Goal: Information Seeking & Learning: Learn about a topic

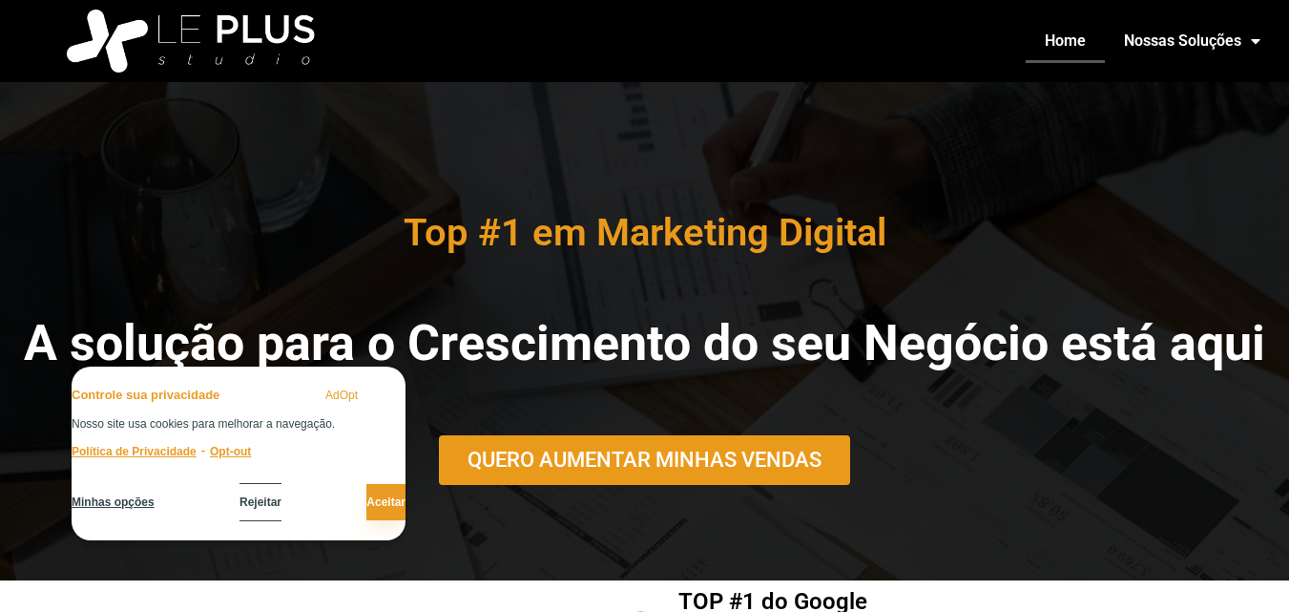
drag, startPoint x: 345, startPoint y: 495, endPoint x: 365, endPoint y: 502, distance: 21.1
click at [367, 495] on button "Aceitar" at bounding box center [386, 502] width 39 height 36
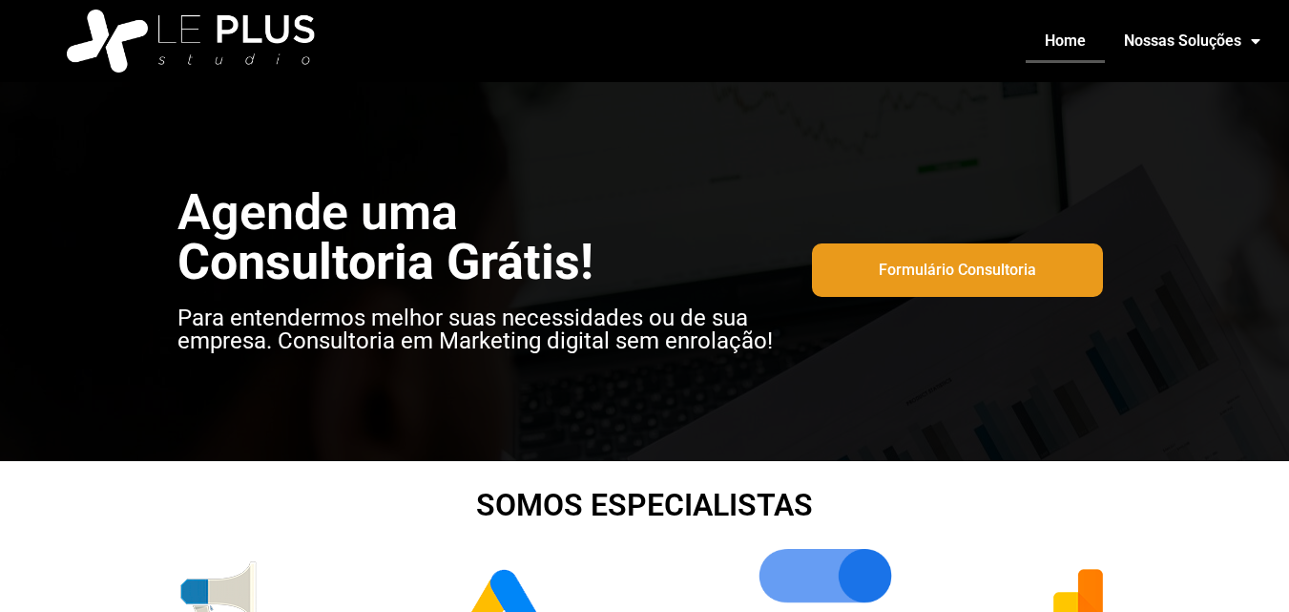
scroll to position [1766, 0]
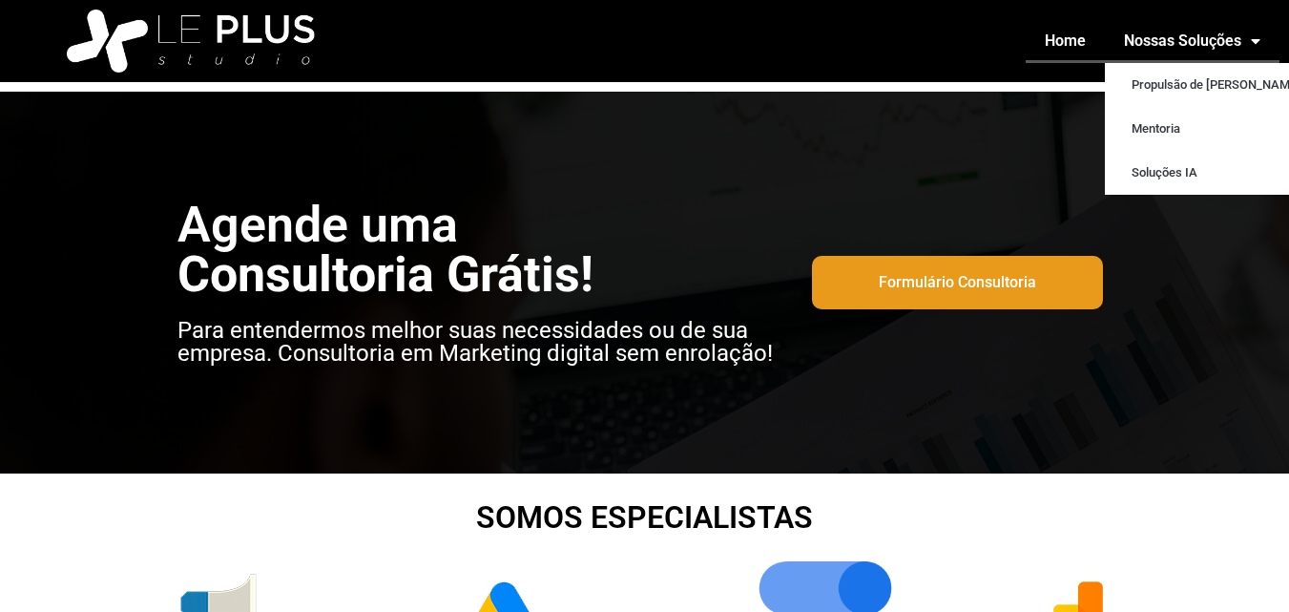
click at [1256, 36] on span "Menu" at bounding box center [1251, 41] width 19 height 34
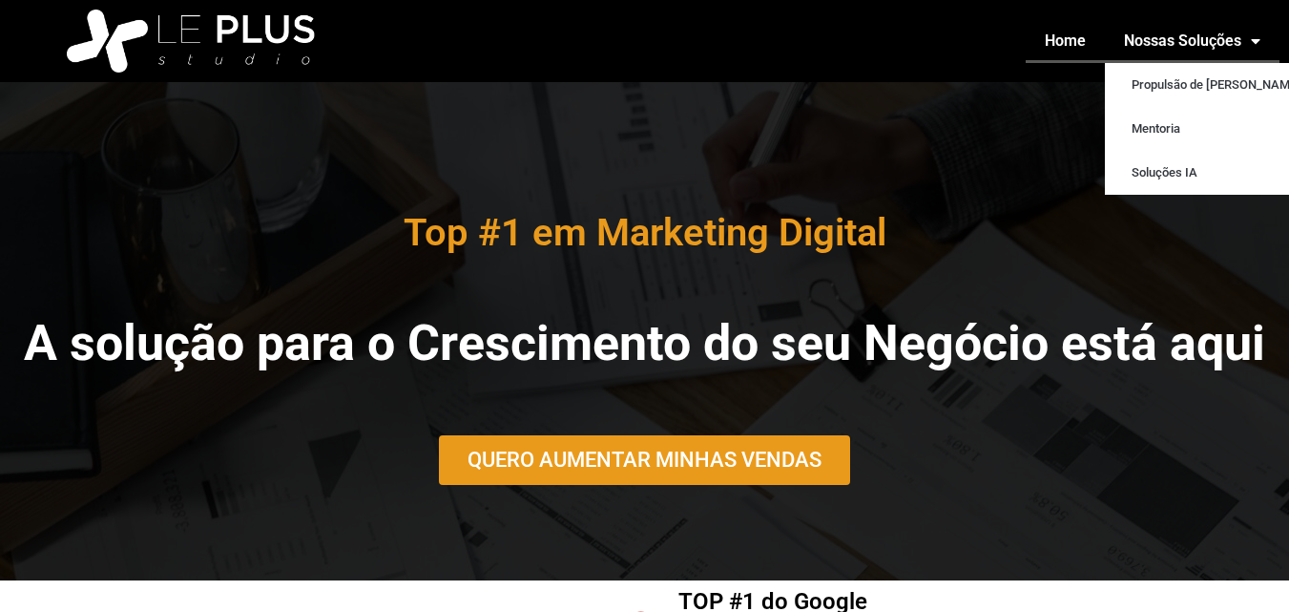
click at [1245, 34] on span "Menu" at bounding box center [1251, 41] width 19 height 34
click at [1175, 176] on link "Soluções IA" at bounding box center [1212, 173] width 215 height 44
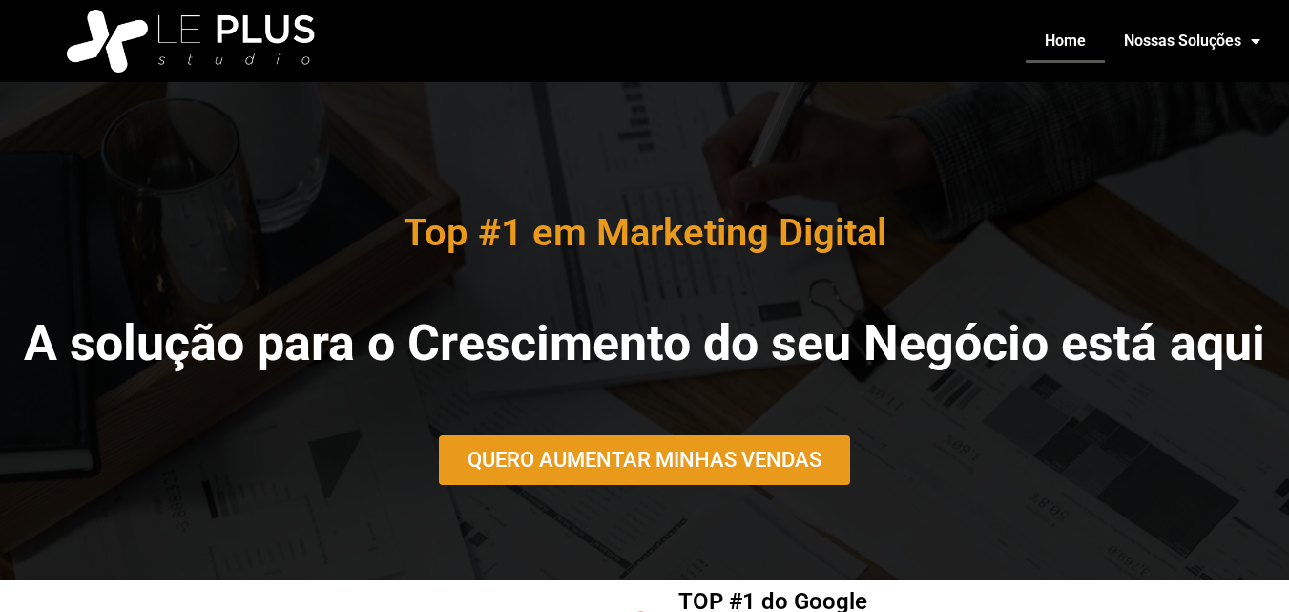
click at [1058, 49] on link "Home" at bounding box center [1065, 41] width 79 height 44
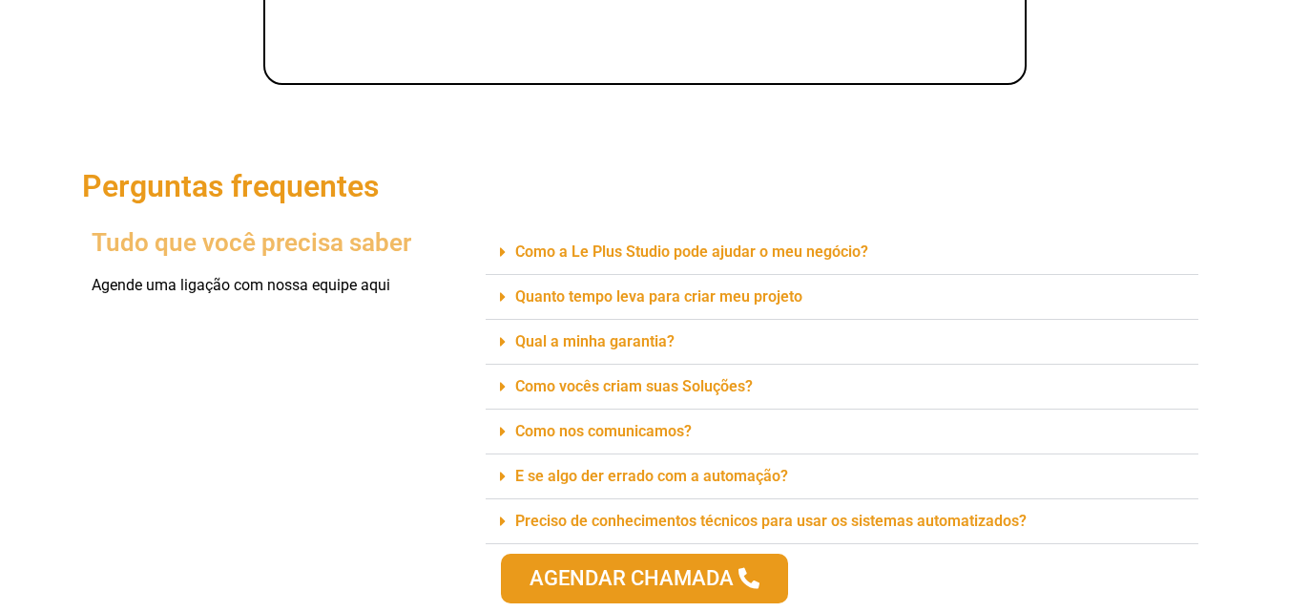
scroll to position [3360, 0]
click at [502, 333] on icon at bounding box center [503, 340] width 6 height 15
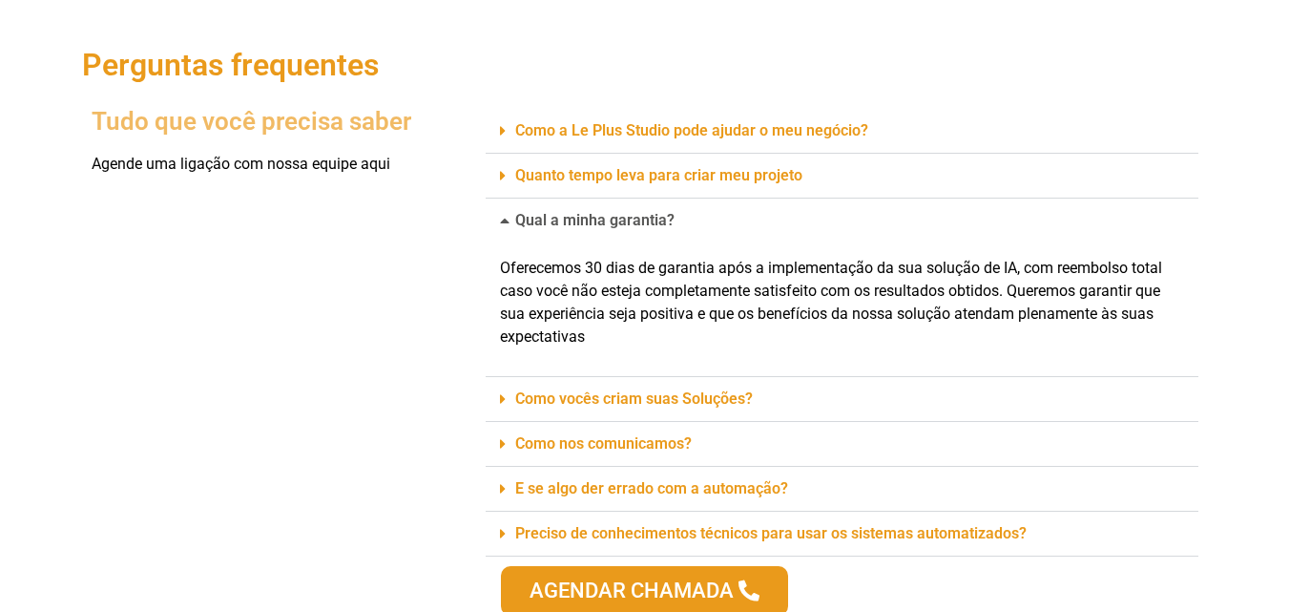
scroll to position [3493, 0]
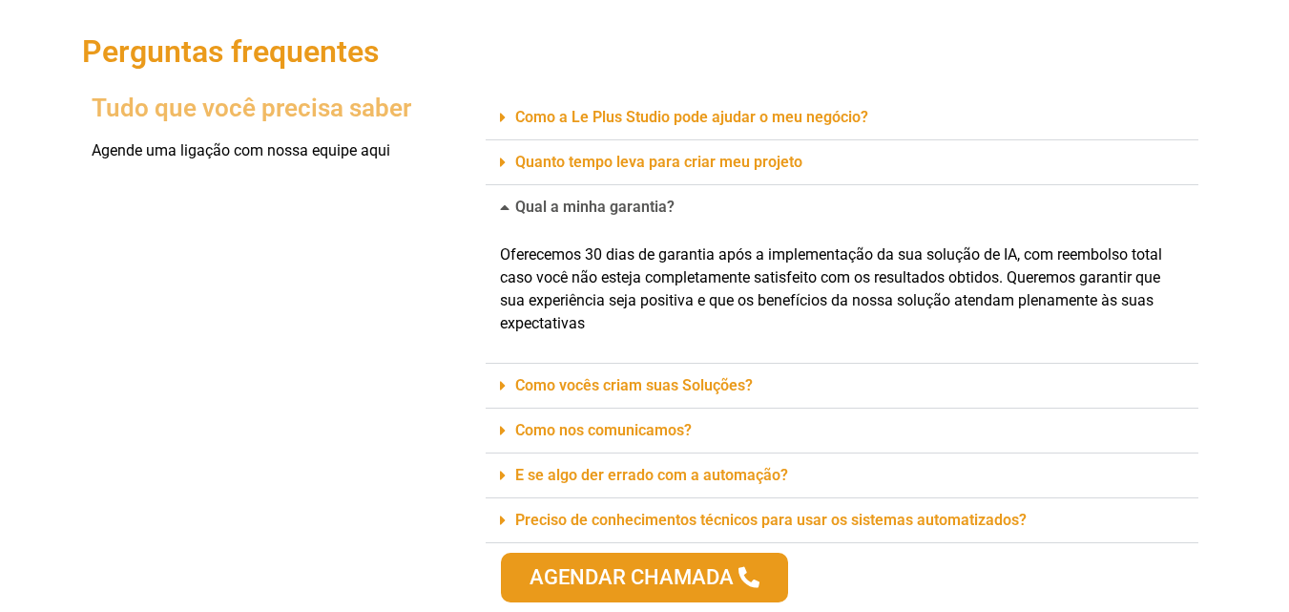
click at [504, 378] on icon at bounding box center [503, 385] width 6 height 15
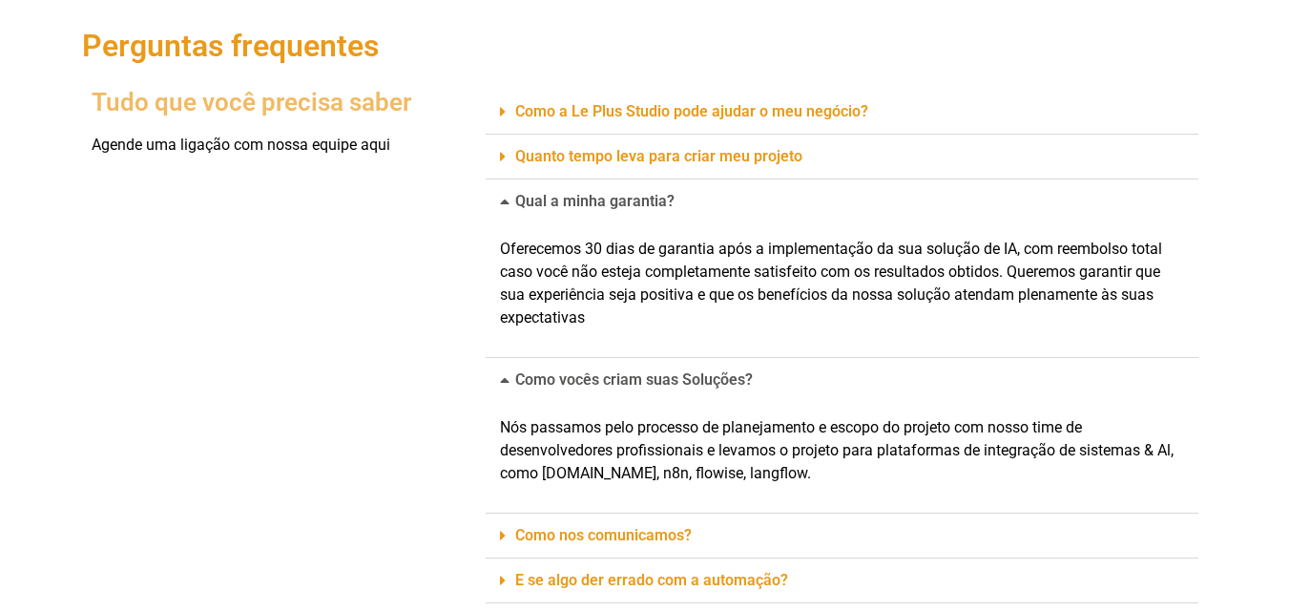
click at [503, 374] on icon at bounding box center [507, 379] width 15 height 15
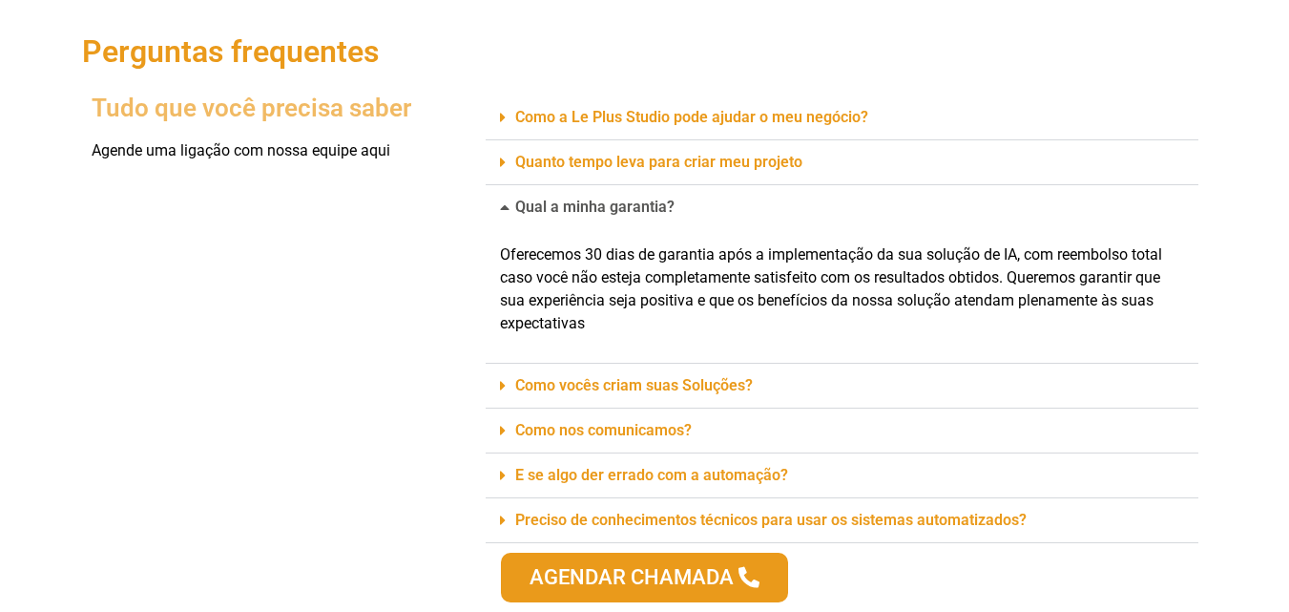
click at [498, 423] on div "Como nos comunicamos?" at bounding box center [842, 431] width 713 height 45
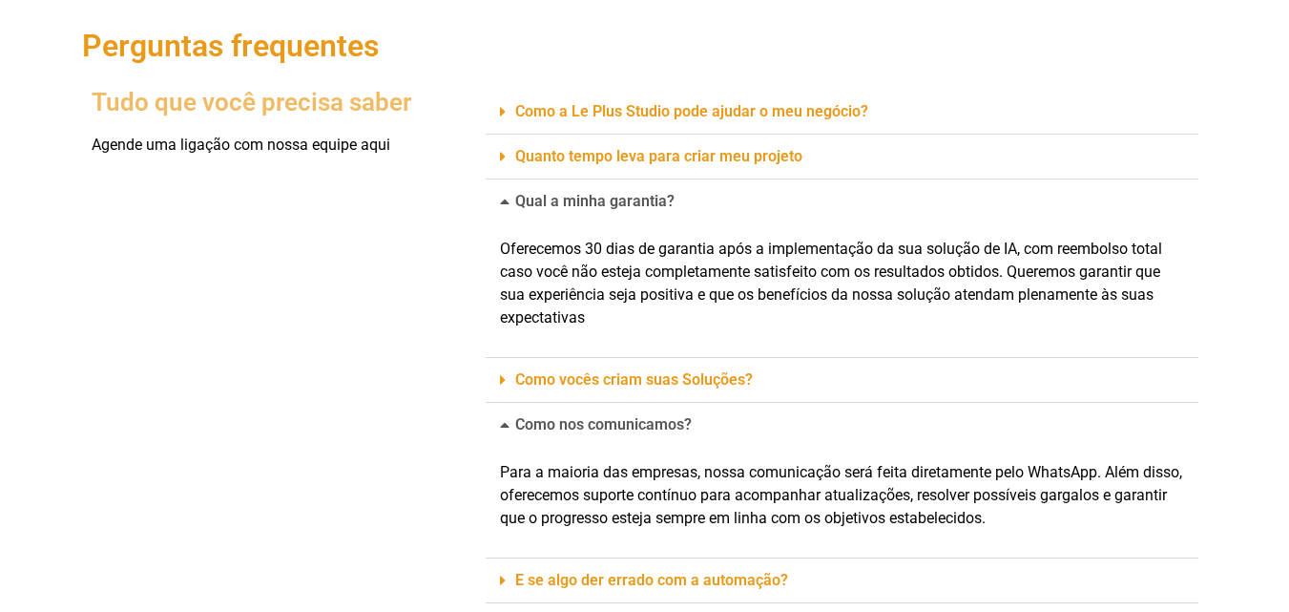
click at [492, 413] on div "Como nos comunicamos?" at bounding box center [842, 425] width 713 height 44
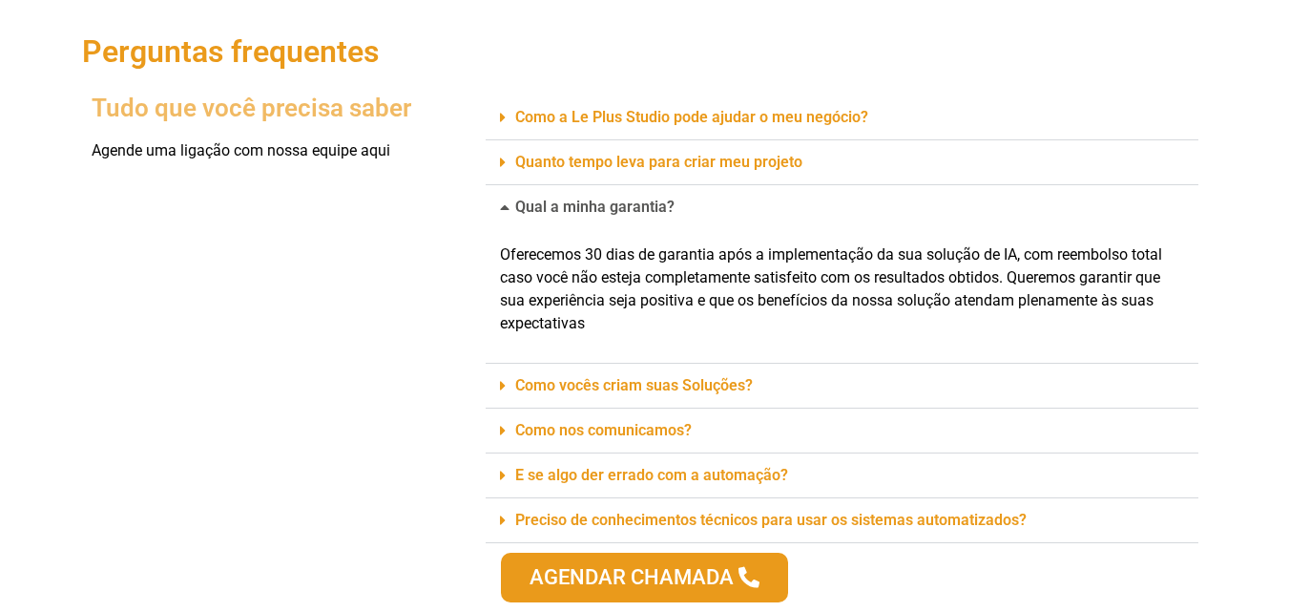
click at [500, 477] on icon at bounding box center [503, 475] width 6 height 15
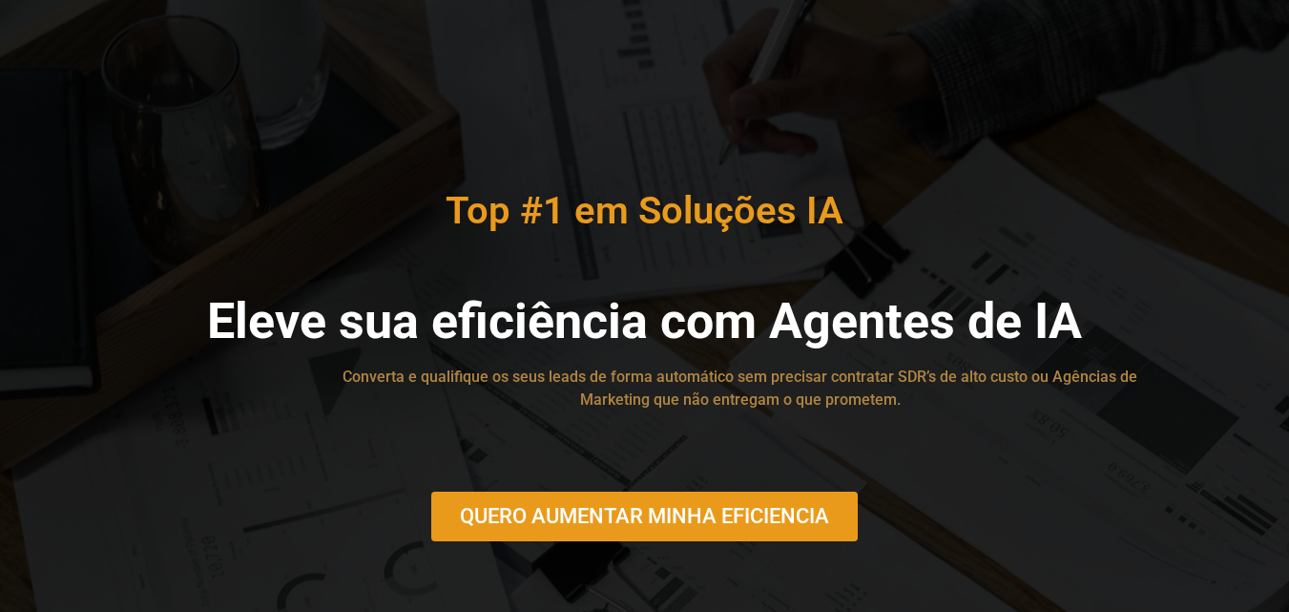
scroll to position [0, 0]
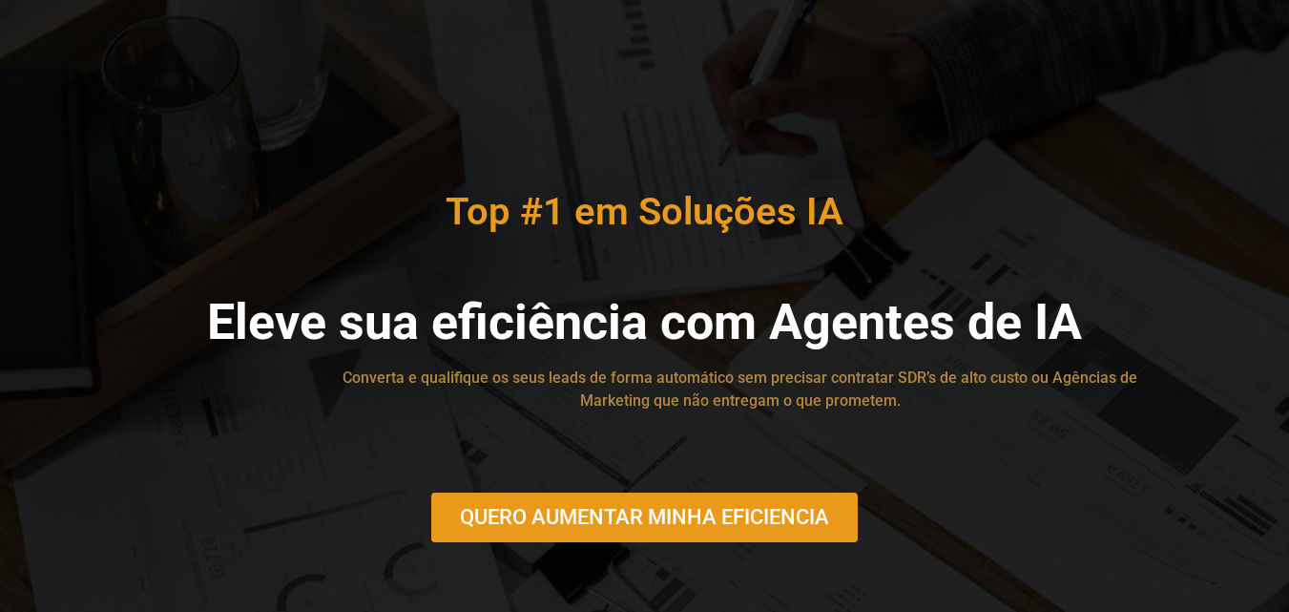
click at [620, 516] on span "QUERO AUMENTAR MINHA EFICIENCIA" at bounding box center [644, 517] width 369 height 21
click at [540, 530] on link "QUERO AUMENTAR MINHA EFICIENCIA" at bounding box center [644, 517] width 427 height 50
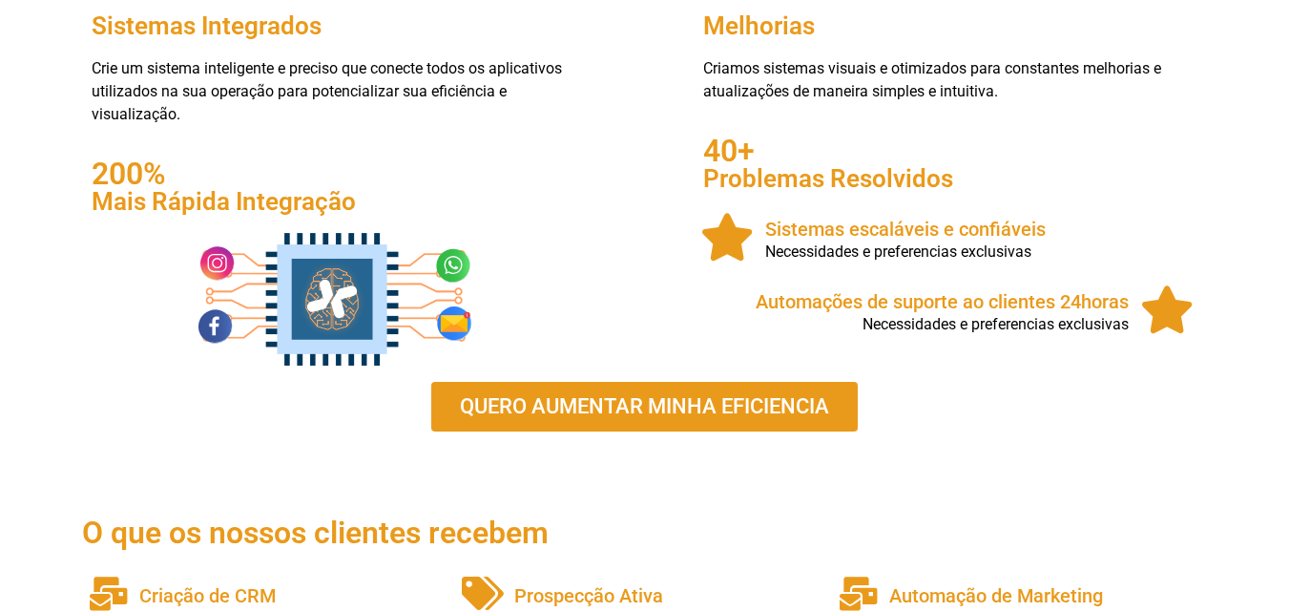
scroll to position [764, 0]
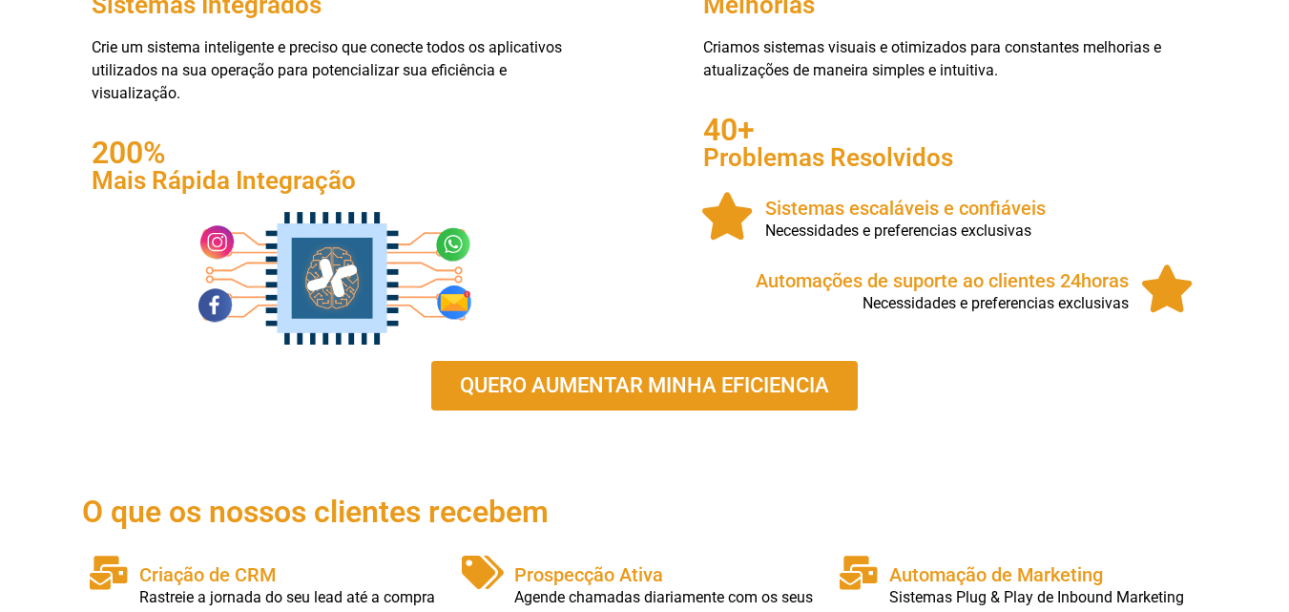
click at [648, 397] on link "QUERO AUMENTAR MINHA EFICIENCIA" at bounding box center [644, 386] width 427 height 50
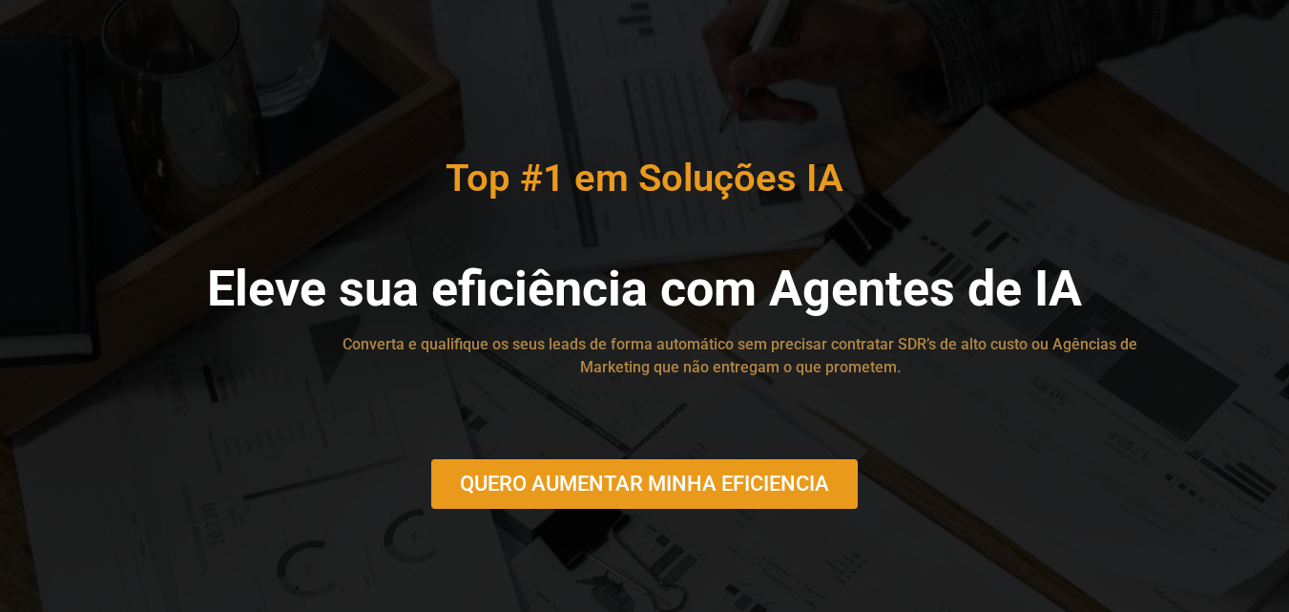
scroll to position [0, 0]
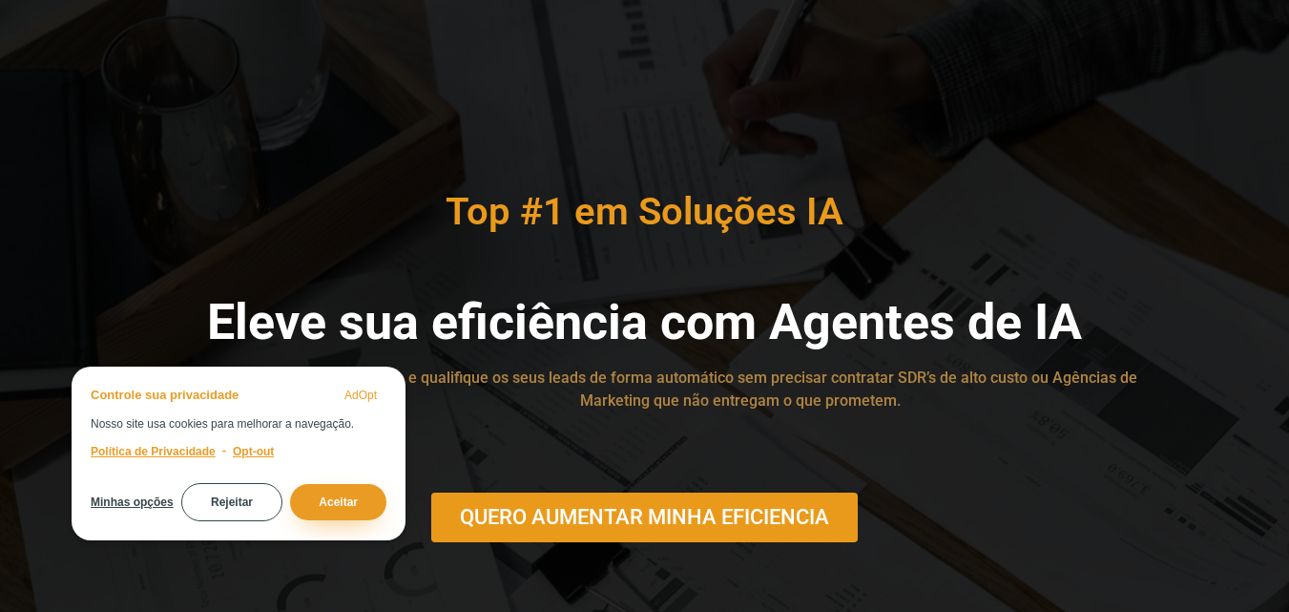
drag, startPoint x: 246, startPoint y: 548, endPoint x: 210, endPoint y: 546, distance: 36.3
click at [243, 548] on div "Top #1 em Soluções IA Eleve sua eficiência com Agentes de IA Converta e qualifi…" at bounding box center [644, 343] width 1289 height 687
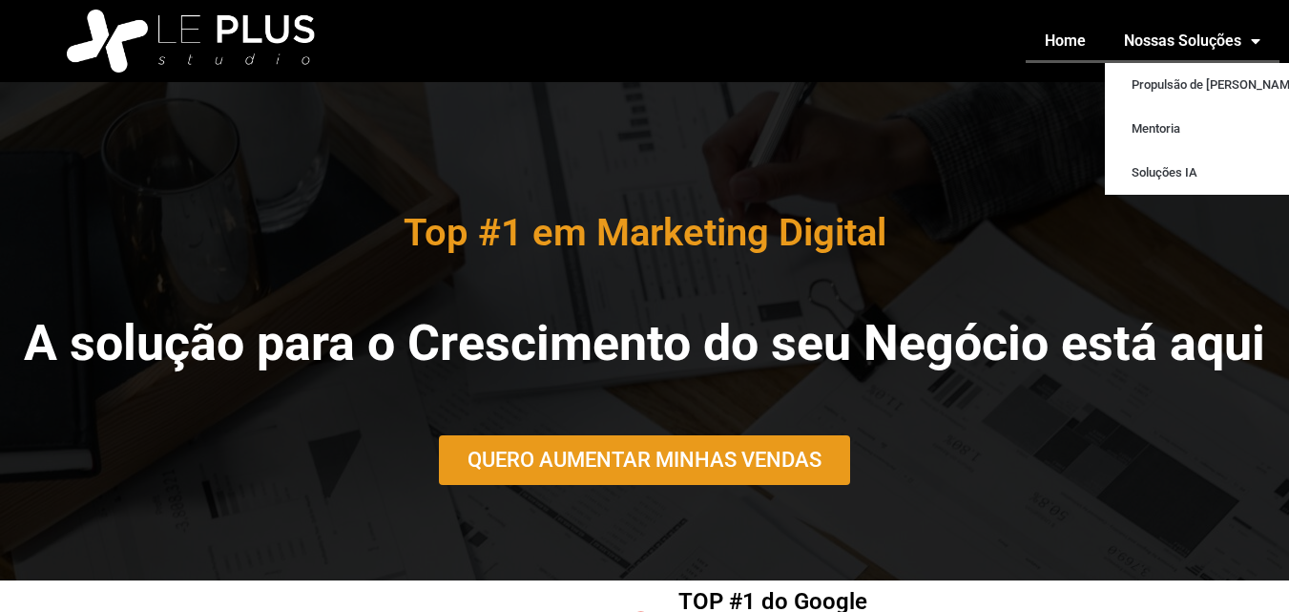
click at [1221, 39] on link "Nossas Soluções" at bounding box center [1192, 41] width 175 height 44
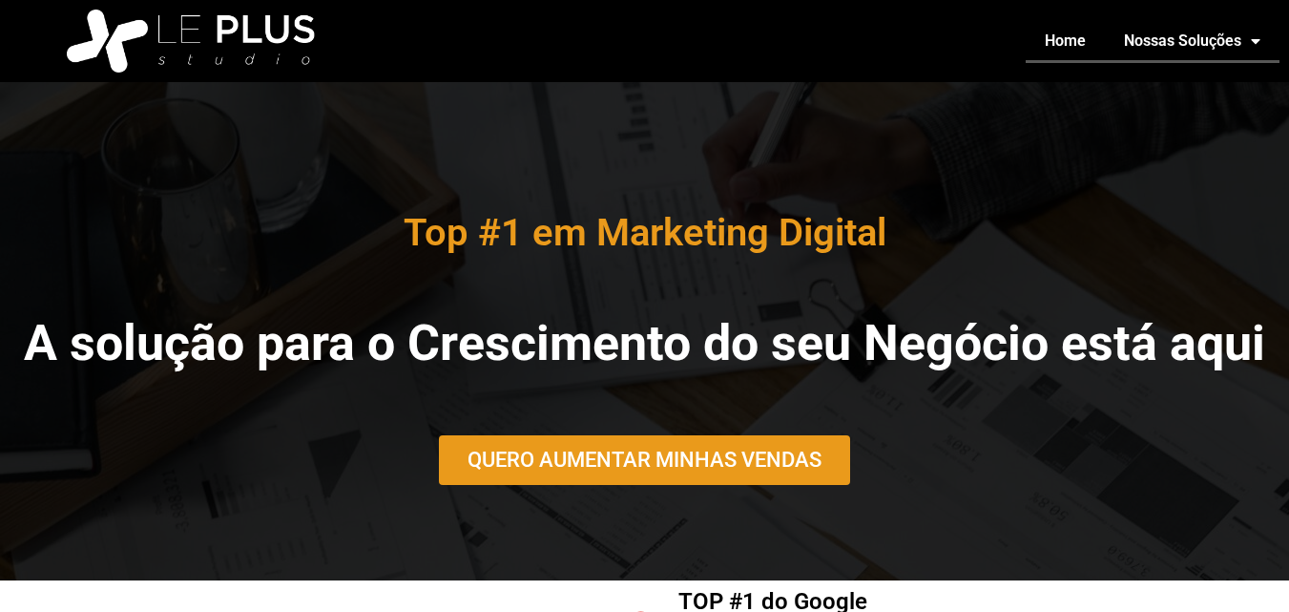
click at [1220, 42] on link "Nossas Soluções" at bounding box center [1192, 41] width 175 height 44
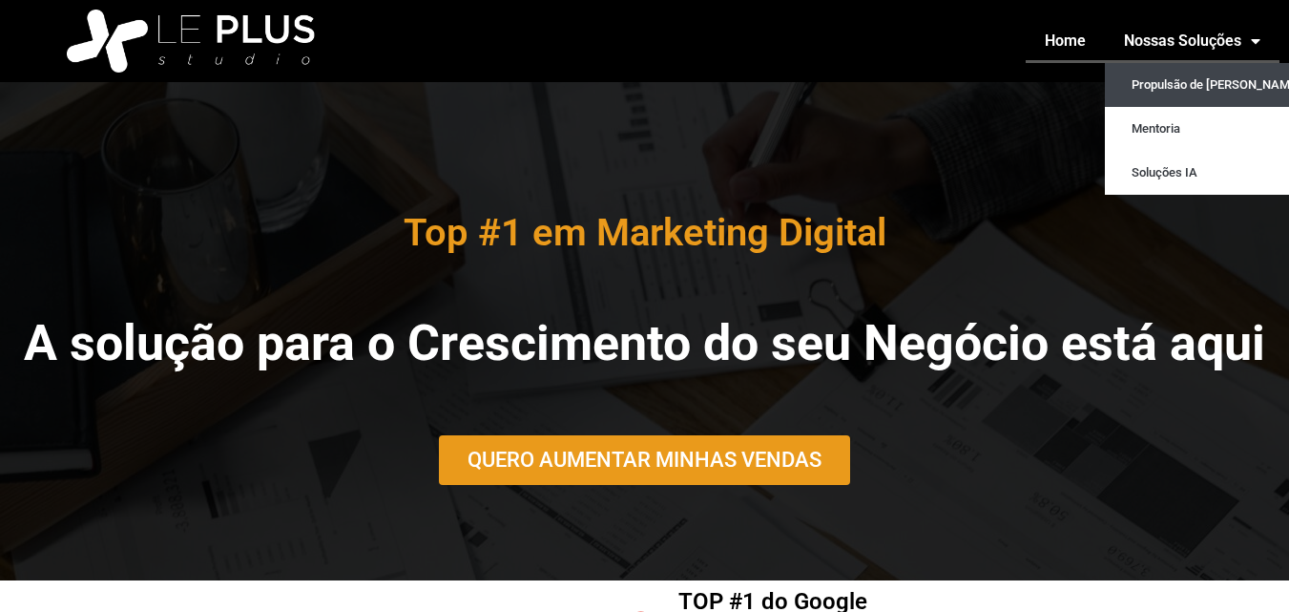
click at [1174, 86] on link "Propulsão de Negócio" at bounding box center [1212, 85] width 215 height 44
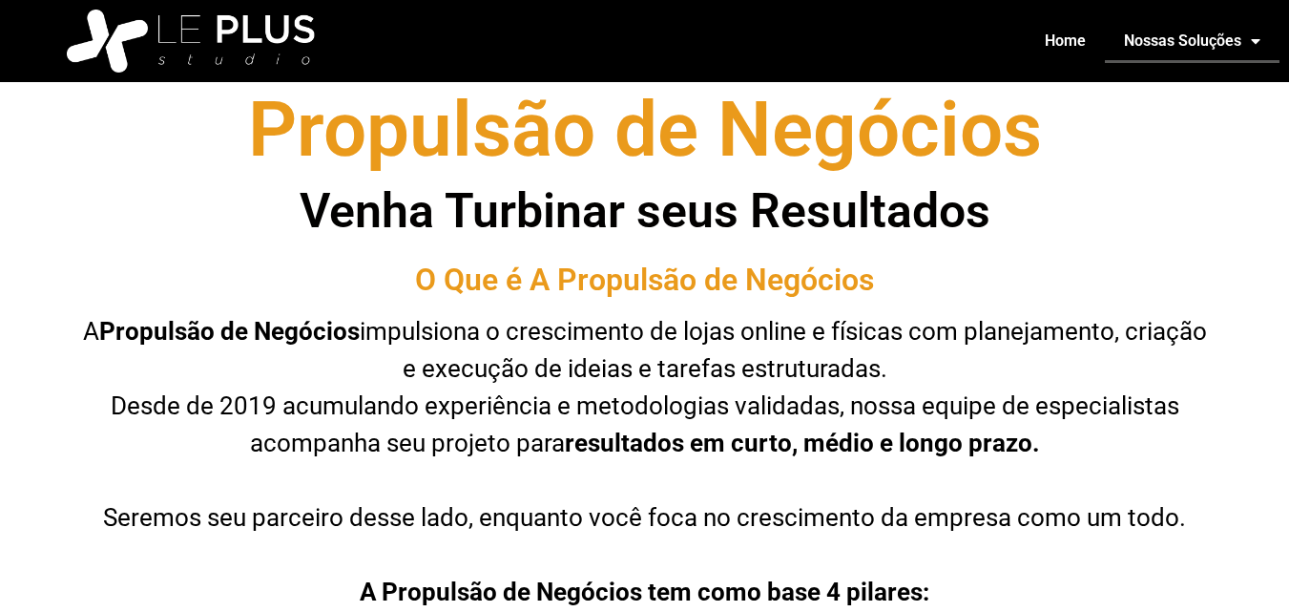
click at [1251, 44] on span "Menu" at bounding box center [1251, 41] width 19 height 34
click at [1251, 46] on span "Menu" at bounding box center [1251, 41] width 19 height 34
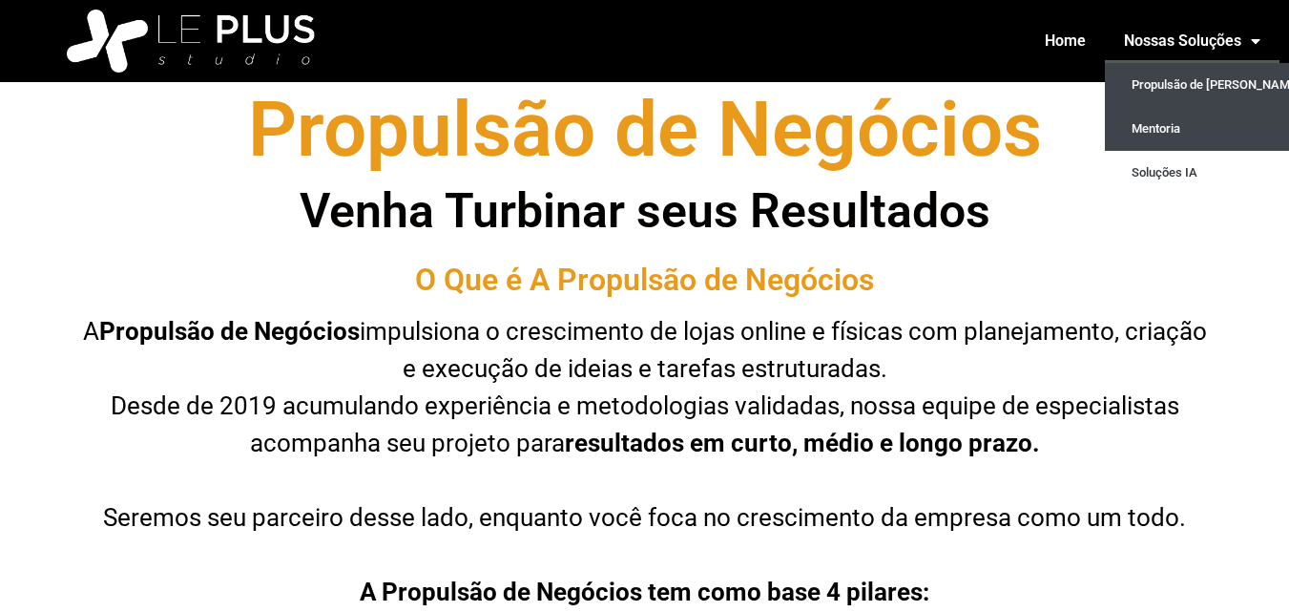
click at [1139, 136] on link "Mentoria" at bounding box center [1212, 129] width 215 height 44
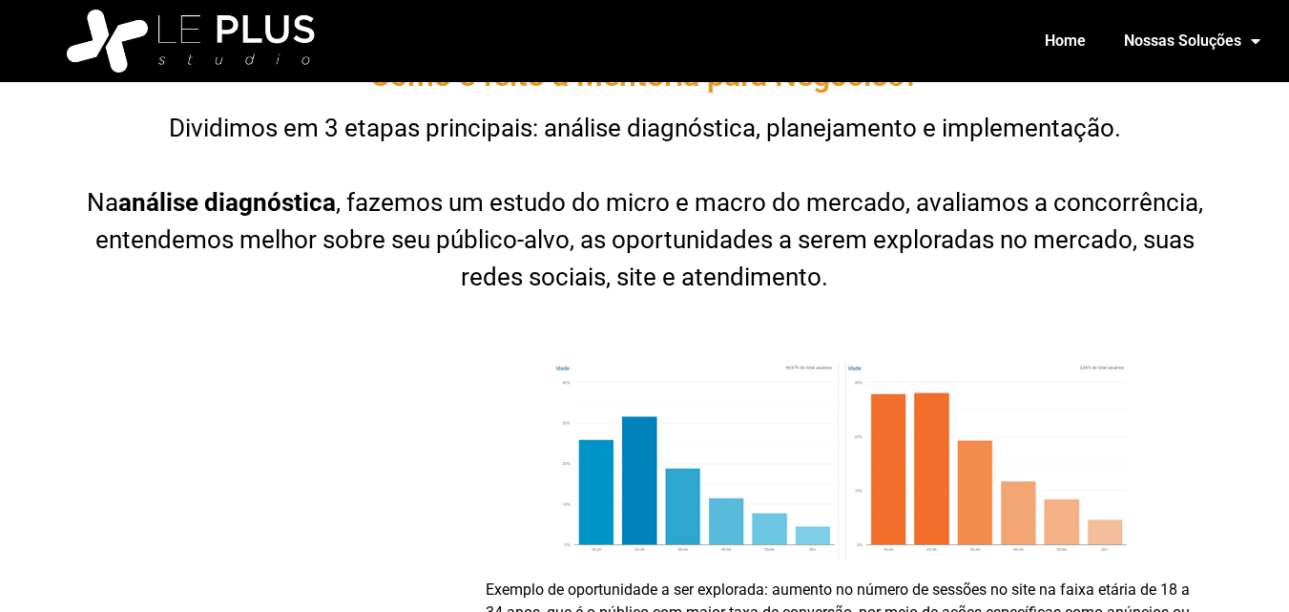
scroll to position [1241, 0]
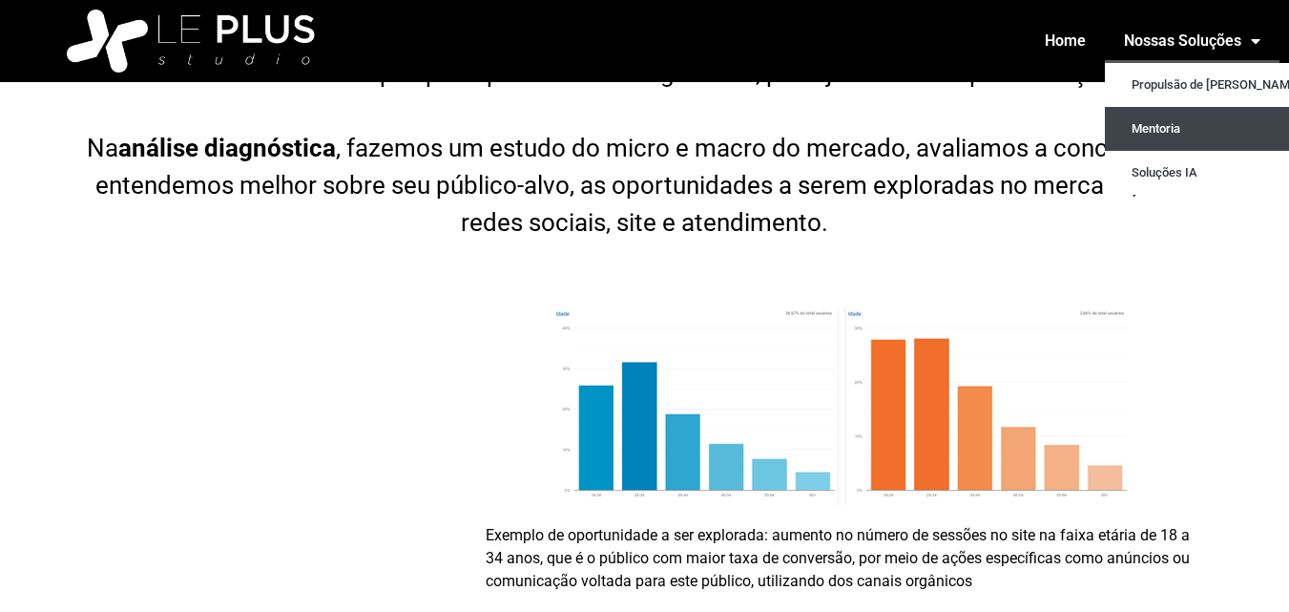
click at [1205, 49] on link "Nossas Soluções" at bounding box center [1192, 41] width 175 height 44
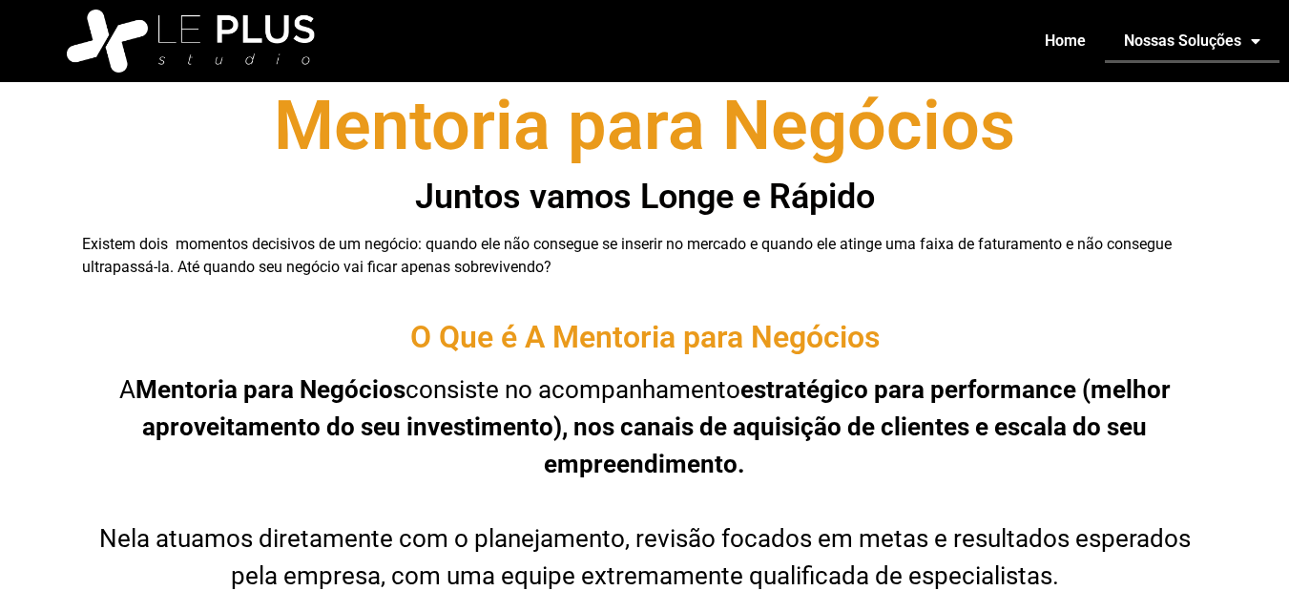
click at [1226, 47] on link "Nossas Soluções" at bounding box center [1192, 41] width 175 height 44
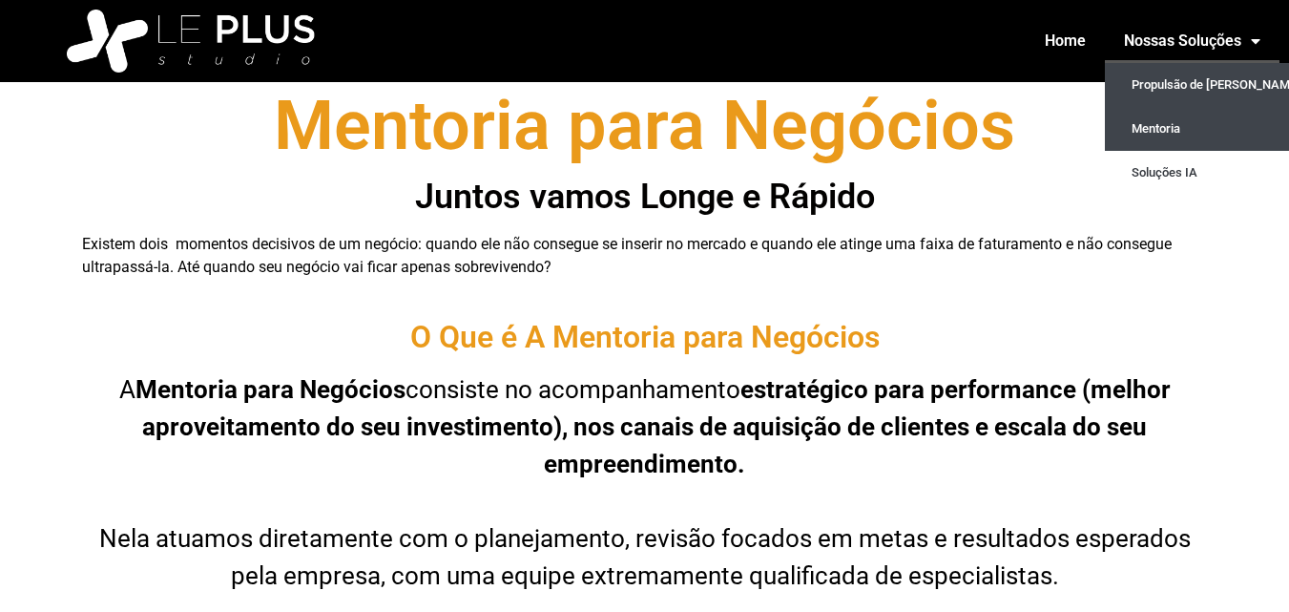
click at [1211, 78] on link "Propulsão de [PERSON_NAME]" at bounding box center [1212, 85] width 215 height 44
